Goal: Task Accomplishment & Management: Manage account settings

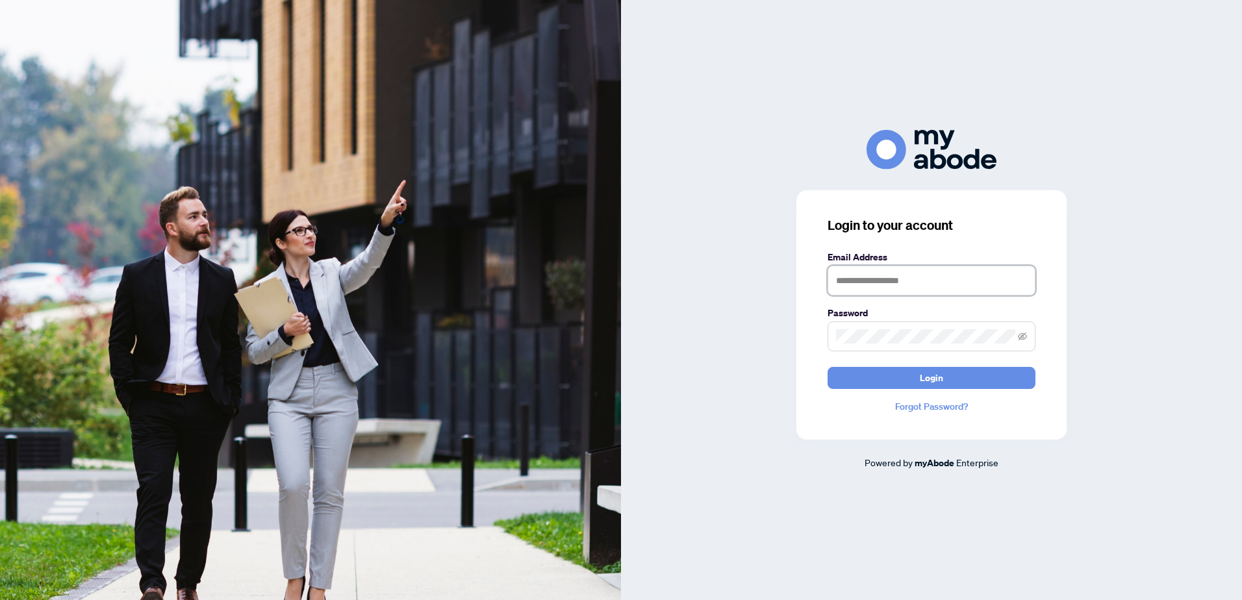
click at [861, 283] on input "text" at bounding box center [932, 281] width 208 height 30
type input "**********"
click at [866, 375] on button "Login" at bounding box center [932, 378] width 208 height 22
click at [873, 367] on button "Login" at bounding box center [932, 378] width 208 height 22
